Goal: Find specific page/section: Find specific page/section

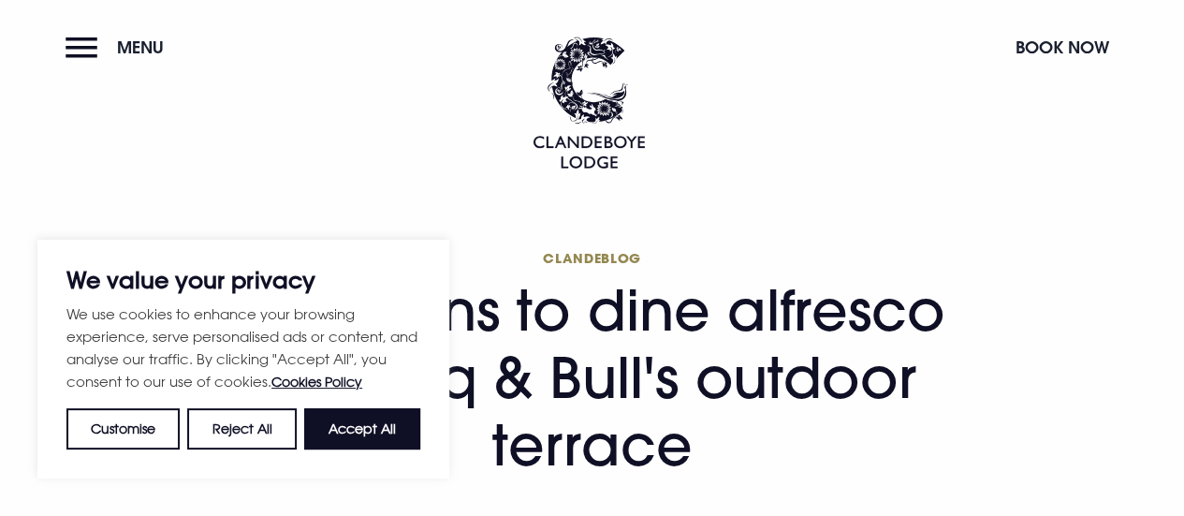
click at [395, 441] on button "Accept All" at bounding box center [362, 428] width 116 height 41
checkbox input "true"
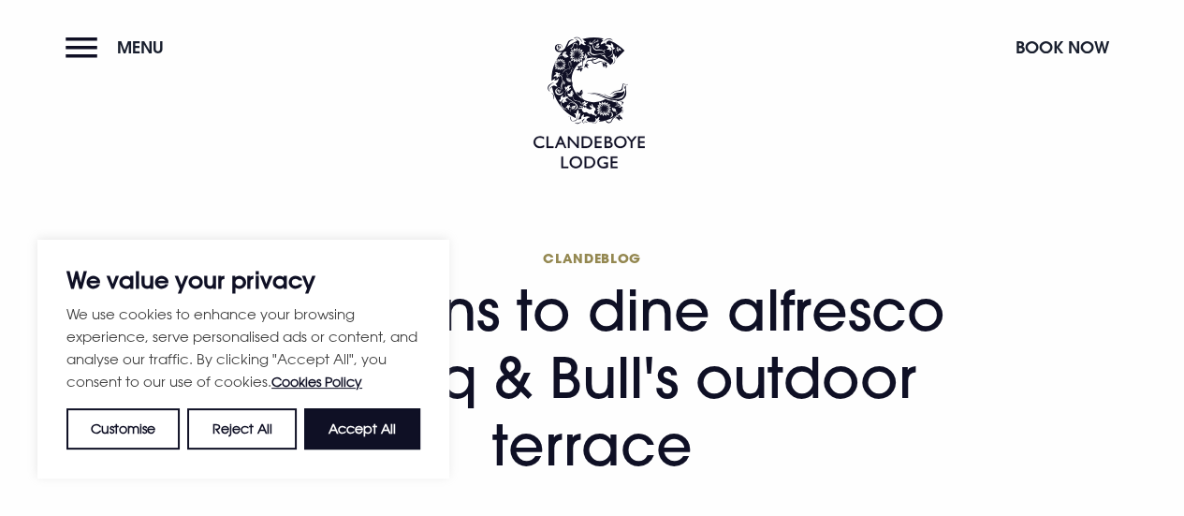
checkbox input "true"
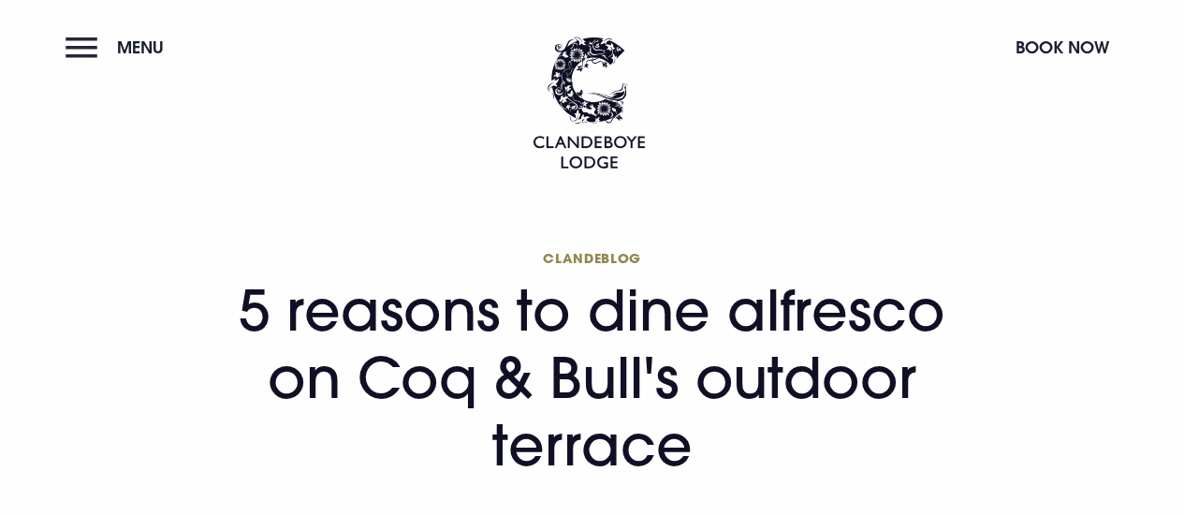
click at [159, 45] on span "Menu" at bounding box center [140, 48] width 47 height 22
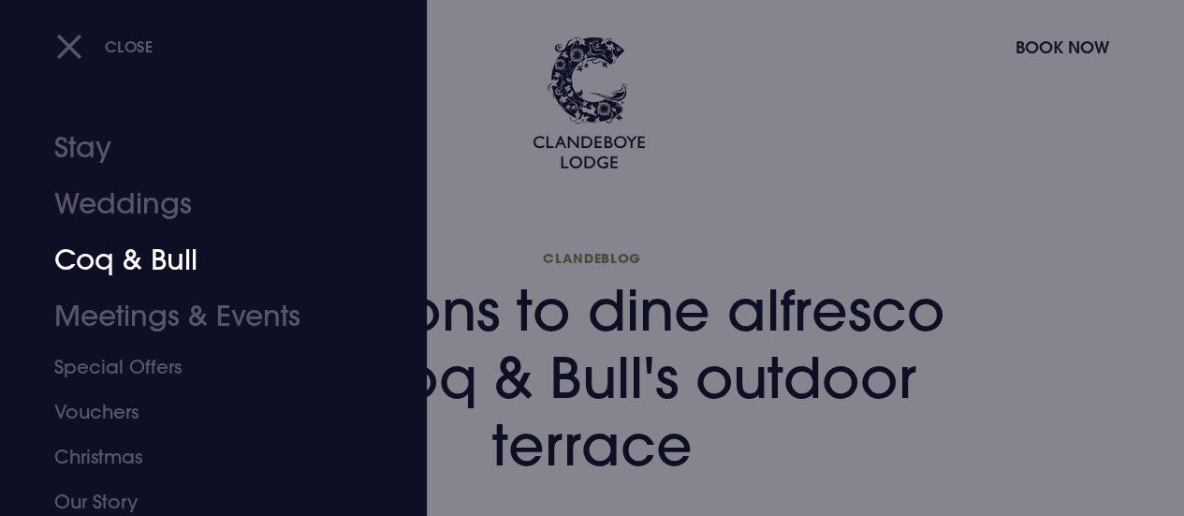
click at [169, 265] on link "Coq & Bull" at bounding box center [200, 260] width 293 height 56
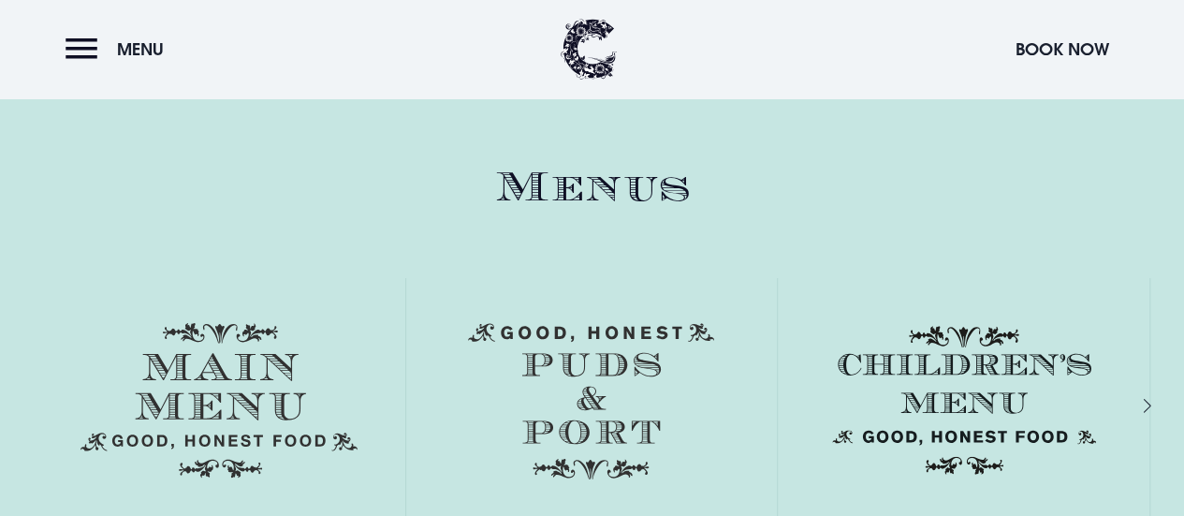
scroll to position [2434, 0]
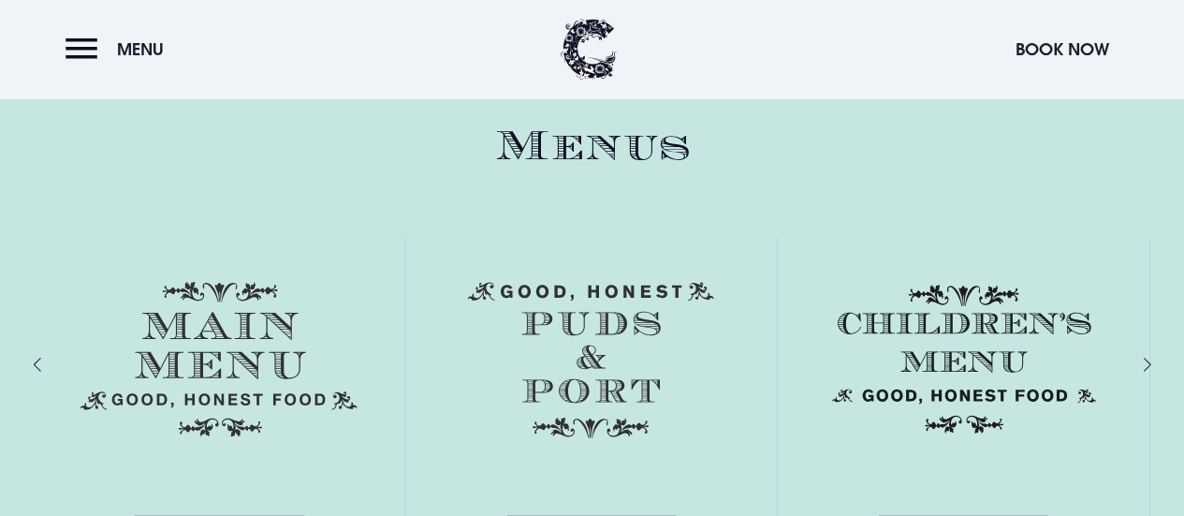
click at [202, 336] on img at bounding box center [219, 359] width 277 height 155
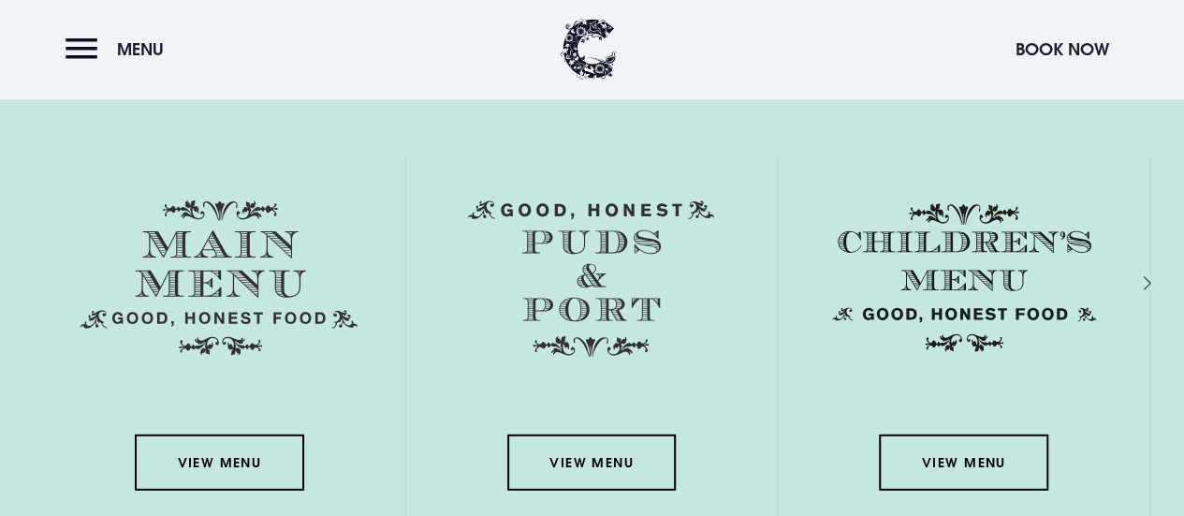
scroll to position [2715, 0]
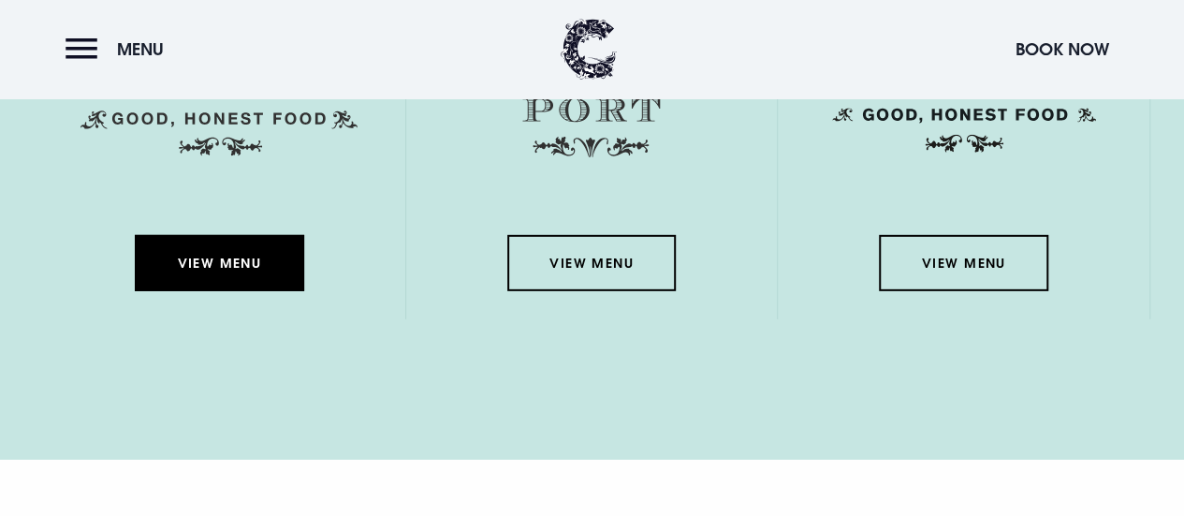
click at [209, 270] on link "View Menu" at bounding box center [219, 263] width 169 height 56
